Goal: Transaction & Acquisition: Purchase product/service

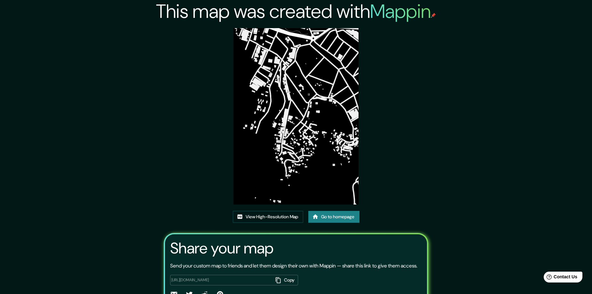
click at [321, 214] on link "Go to homepage" at bounding box center [333, 217] width 51 height 12
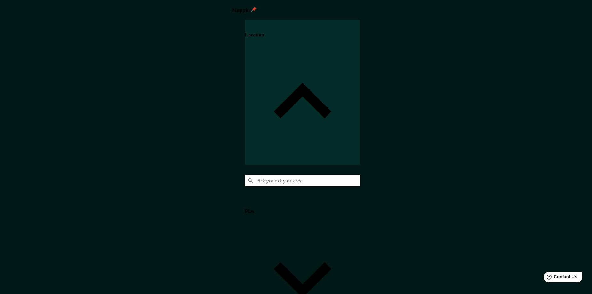
click at [360, 175] on input "Pick your city or area" at bounding box center [302, 181] width 115 height 12
paste input "Popayán, Cauca, Colombia"
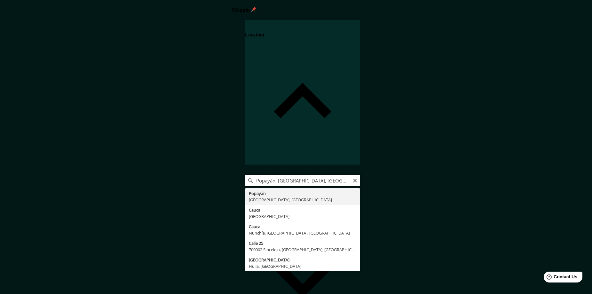
type input "Popayán, Cauca, Colombia"
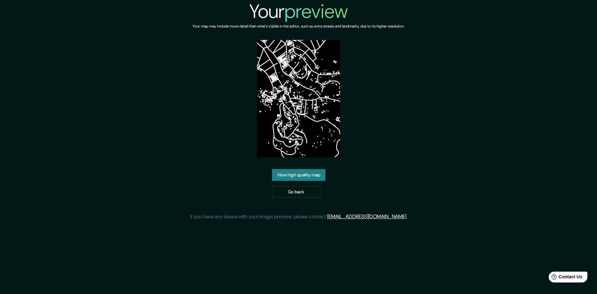
click at [304, 176] on link "View high quality map" at bounding box center [298, 175] width 53 height 12
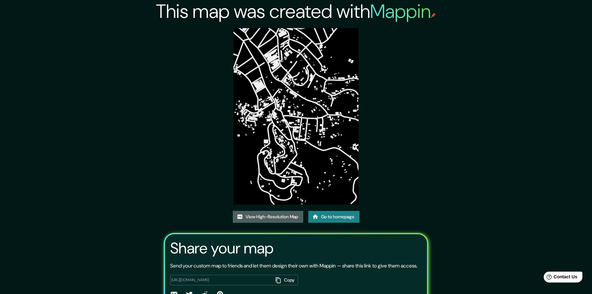
click at [264, 216] on link "View High-Resolution Map" at bounding box center [268, 217] width 70 height 12
click at [348, 215] on link "Go to homepage" at bounding box center [333, 217] width 51 height 12
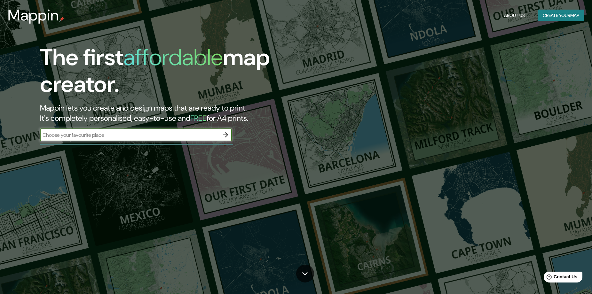
click at [228, 135] on icon "button" at bounding box center [226, 135] width 8 height 8
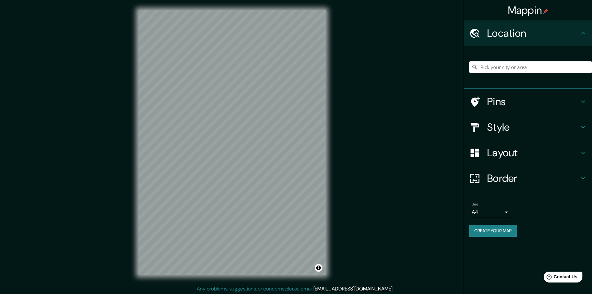
click at [555, 72] on input "Pick your city or area" at bounding box center [530, 67] width 123 height 12
paste input "Popayán, [GEOGRAPHIC_DATA], [GEOGRAPHIC_DATA]"
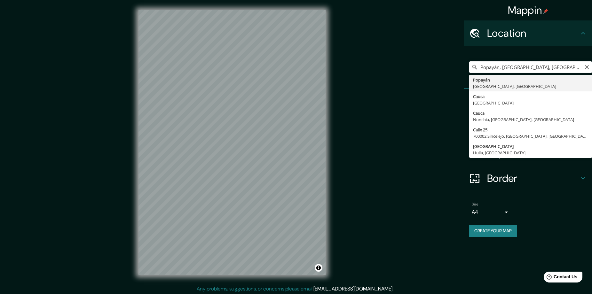
type input "Popayán, [GEOGRAPHIC_DATA], [GEOGRAPHIC_DATA]"
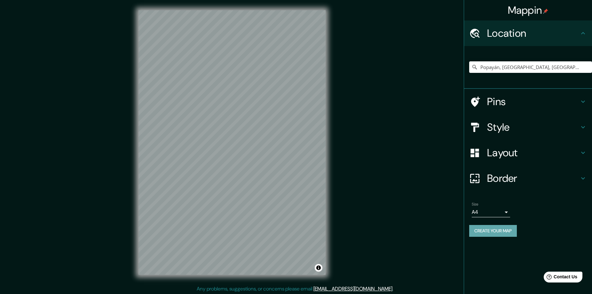
click at [487, 234] on button "Create your map" at bounding box center [493, 231] width 48 height 12
click at [515, 131] on h4 "Style" at bounding box center [533, 127] width 92 height 13
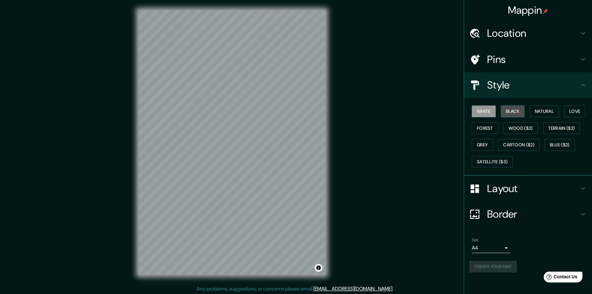
click at [514, 108] on button "Black" at bounding box center [513, 112] width 24 height 12
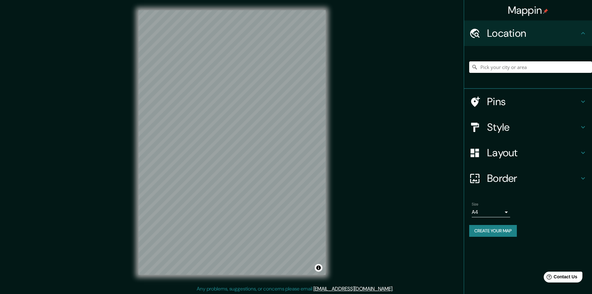
click at [525, 70] on input "Pick your city or area" at bounding box center [530, 67] width 123 height 12
paste input "Popayán, [GEOGRAPHIC_DATA], [GEOGRAPHIC_DATA]"
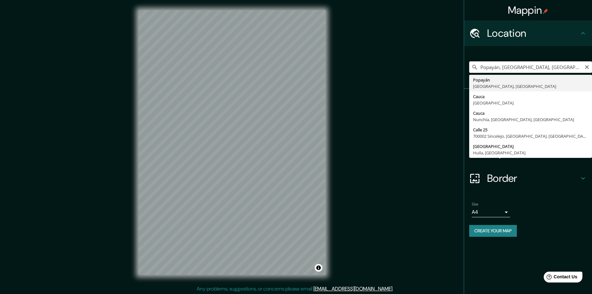
type input "Popayán, [GEOGRAPHIC_DATA], [GEOGRAPHIC_DATA]"
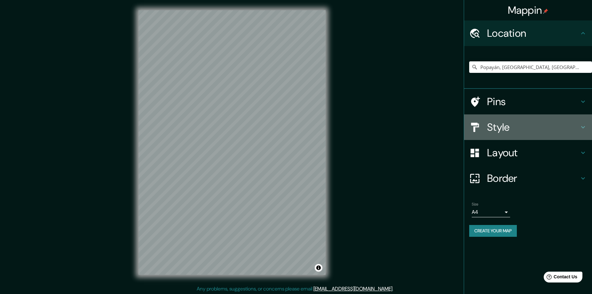
click at [514, 129] on h4 "Style" at bounding box center [533, 127] width 92 height 13
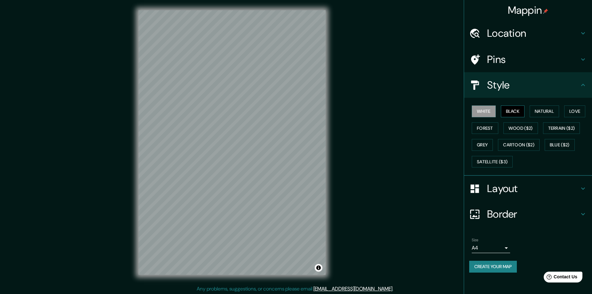
click at [516, 110] on button "Black" at bounding box center [513, 112] width 24 height 12
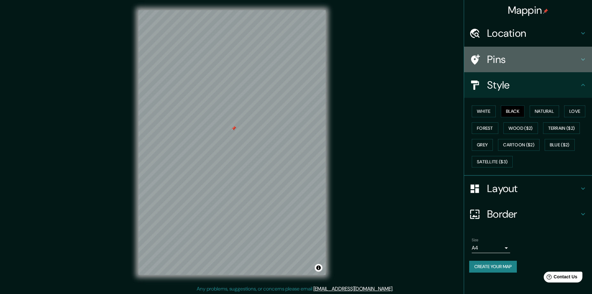
click at [518, 53] on h4 "Pins" at bounding box center [533, 59] width 92 height 13
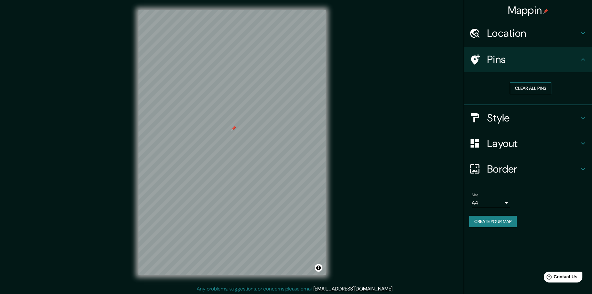
click at [535, 87] on button "Clear all pins" at bounding box center [531, 88] width 42 height 12
click at [383, 169] on div "Mappin Location Popayán, Cauca, Colombia Pins Clear all pins Style Layout Borde…" at bounding box center [296, 147] width 592 height 295
click at [478, 219] on button "Create your map" at bounding box center [493, 222] width 48 height 12
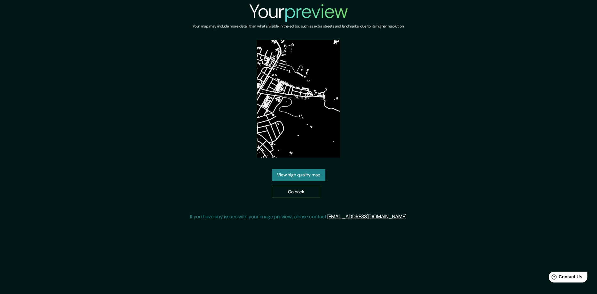
click at [316, 169] on link "View high quality map" at bounding box center [298, 175] width 53 height 12
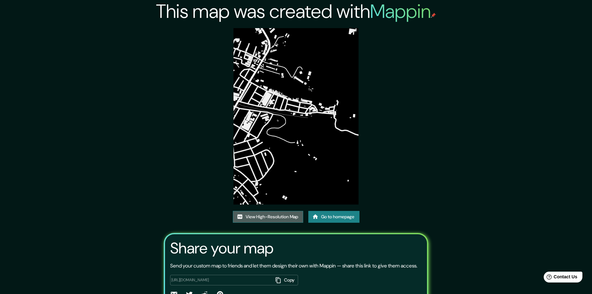
click at [282, 216] on link "View High-Resolution Map" at bounding box center [268, 217] width 70 height 12
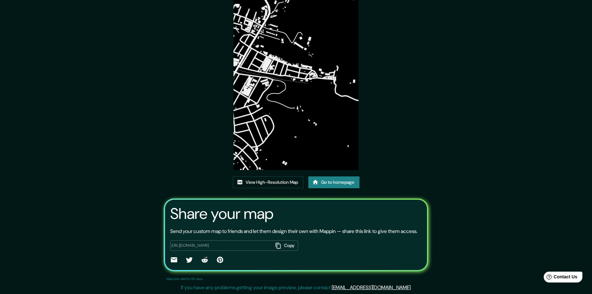
click at [342, 185] on link "Go to homepage" at bounding box center [333, 183] width 51 height 12
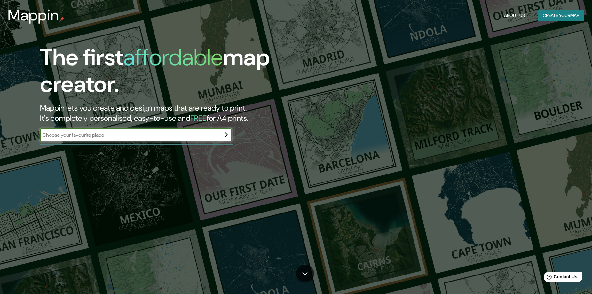
click at [230, 136] on button "button" at bounding box center [225, 135] width 13 height 13
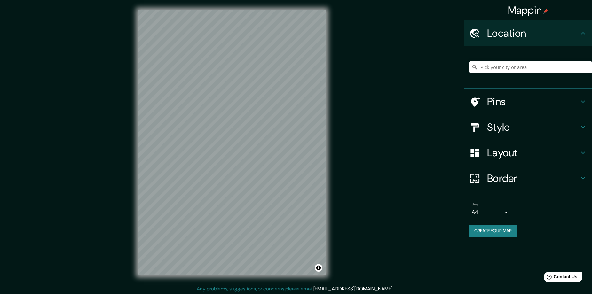
click at [506, 67] on input "Pick your city or area" at bounding box center [530, 67] width 123 height 12
paste input "Popayán, [GEOGRAPHIC_DATA], [GEOGRAPHIC_DATA]"
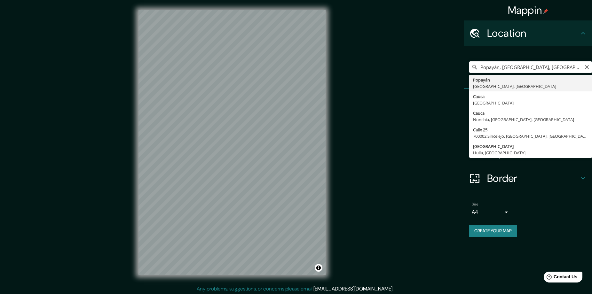
type input "Popayán, [GEOGRAPHIC_DATA], [GEOGRAPHIC_DATA]"
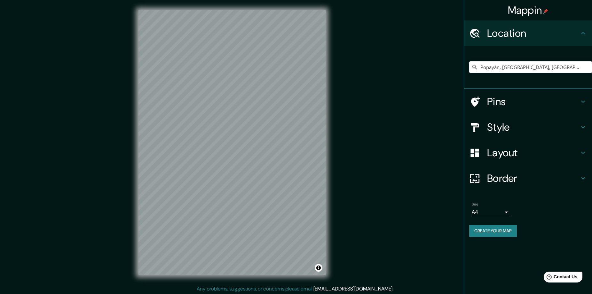
click at [513, 129] on h4 "Style" at bounding box center [533, 127] width 92 height 13
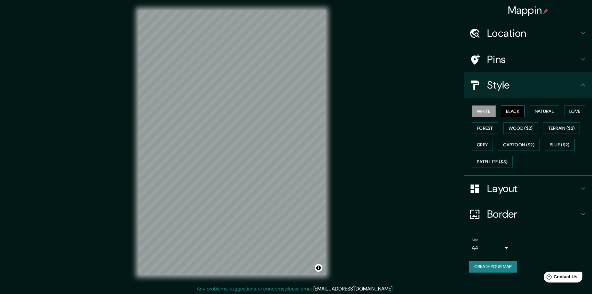
click at [515, 114] on button "Black" at bounding box center [513, 112] width 24 height 12
click at [548, 112] on button "Natural" at bounding box center [544, 112] width 29 height 12
click at [520, 125] on button "Wood ($2)" at bounding box center [520, 128] width 35 height 12
click at [502, 159] on button "Satellite ($3)" at bounding box center [492, 162] width 41 height 12
click at [490, 114] on button "White" at bounding box center [484, 112] width 24 height 12
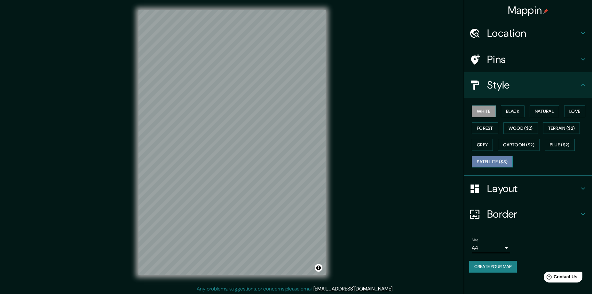
click at [492, 157] on button "Satellite ($3)" at bounding box center [492, 162] width 41 height 12
click at [524, 141] on button "Cartoon ($2)" at bounding box center [519, 145] width 42 height 12
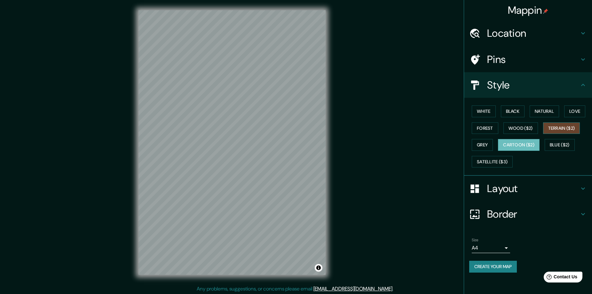
click at [566, 130] on button "Terrain ($2)" at bounding box center [561, 128] width 37 height 12
click at [578, 109] on button "Love" at bounding box center [574, 112] width 21 height 12
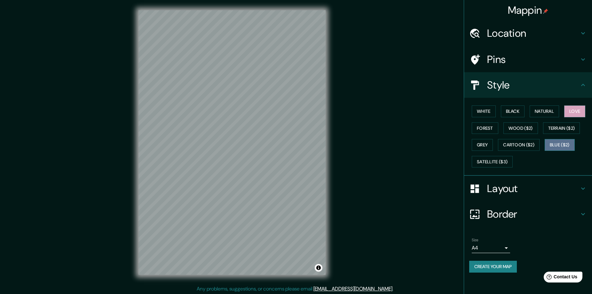
click at [561, 144] on button "Blue ($2)" at bounding box center [560, 145] width 30 height 12
click at [511, 111] on button "Black" at bounding box center [513, 112] width 24 height 12
click at [505, 162] on button "Satellite ($3)" at bounding box center [492, 162] width 41 height 12
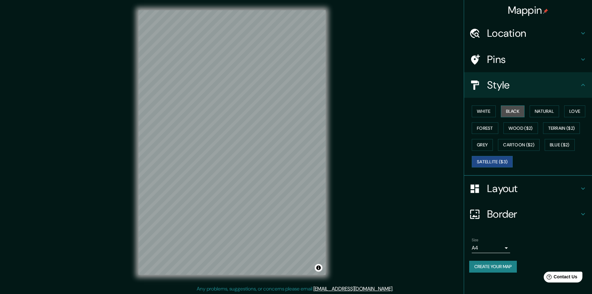
click at [518, 113] on button "Black" at bounding box center [513, 112] width 24 height 12
click at [492, 271] on button "Create your map" at bounding box center [493, 267] width 48 height 12
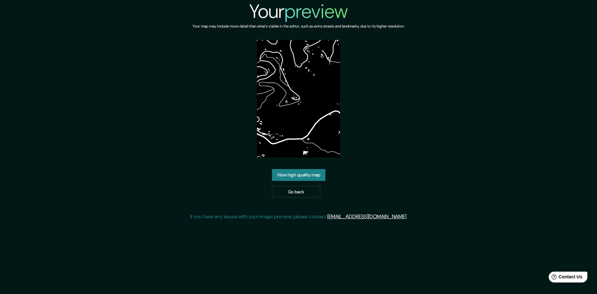
click at [322, 176] on link "View high quality map" at bounding box center [298, 175] width 53 height 12
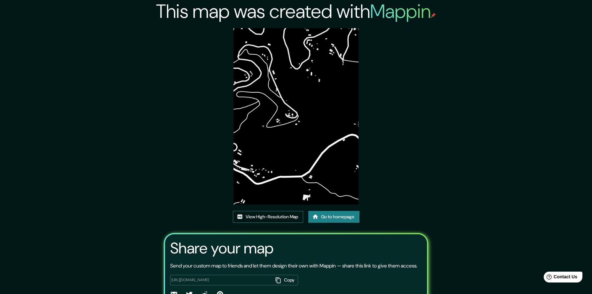
click at [295, 219] on link "View High-Resolution Map" at bounding box center [268, 217] width 70 height 12
click at [335, 217] on link "Go to homepage" at bounding box center [333, 217] width 51 height 12
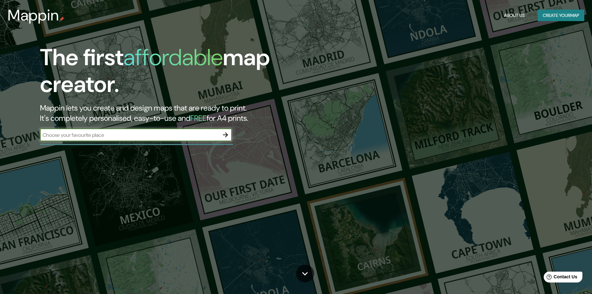
click at [161, 137] on input "text" at bounding box center [129, 134] width 179 height 7
paste input "Popayán, Cauca, Colombia"
type input "Popayán, Cauca, Colombia"
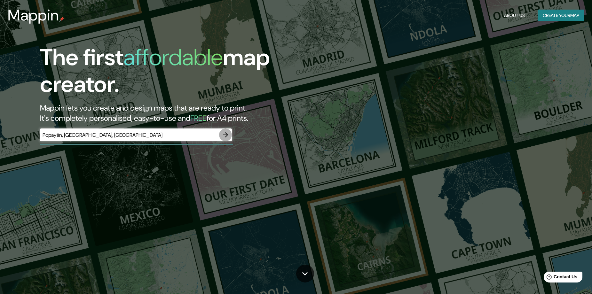
click at [220, 136] on button "button" at bounding box center [225, 135] width 13 height 13
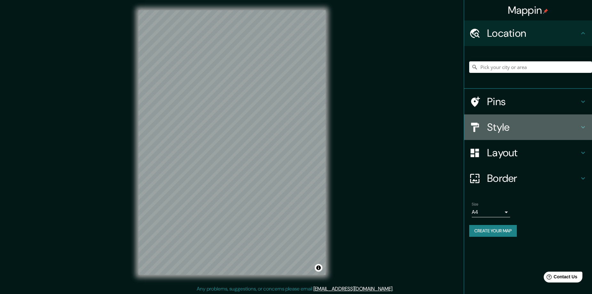
click at [487, 129] on div at bounding box center [478, 127] width 18 height 11
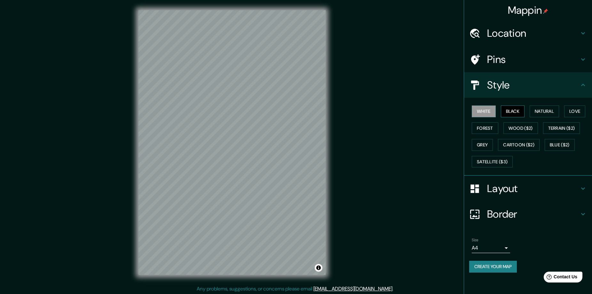
click at [516, 114] on button "Black" at bounding box center [513, 112] width 24 height 12
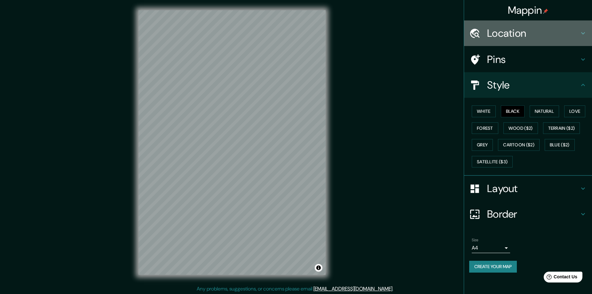
click at [501, 34] on h4 "Location" at bounding box center [533, 33] width 92 height 13
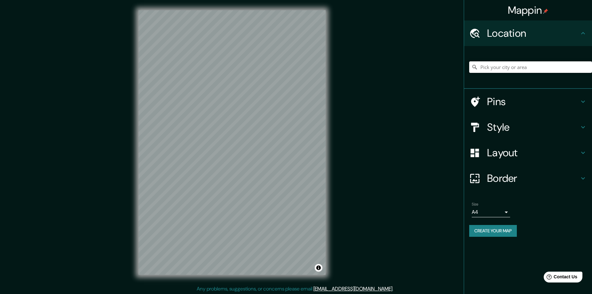
click at [507, 72] on input "Pick your city or area" at bounding box center [530, 67] width 123 height 12
paste input "Popayán, Cauca, Colombia"
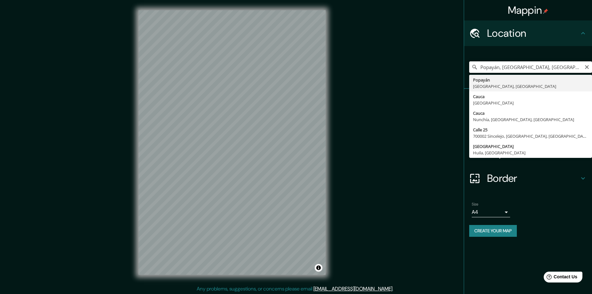
type input "Popayán, Cauca, Colombia"
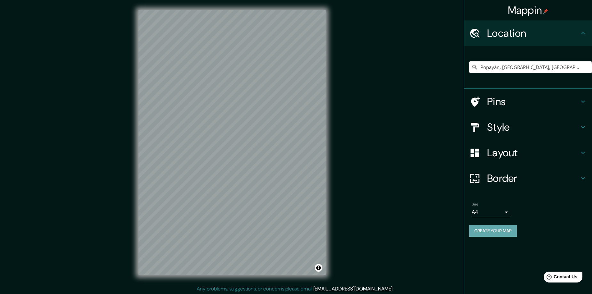
click at [483, 228] on button "Create your map" at bounding box center [493, 231] width 48 height 12
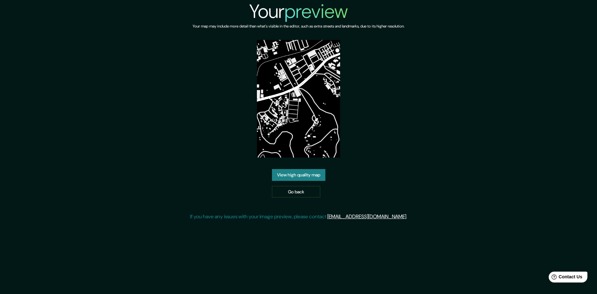
click at [321, 169] on link "View high quality map" at bounding box center [298, 175] width 53 height 12
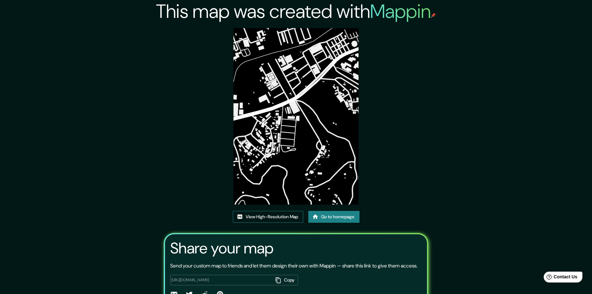
click at [271, 219] on link "View High-Resolution Map" at bounding box center [268, 217] width 70 height 12
